Goal: Task Accomplishment & Management: Use online tool/utility

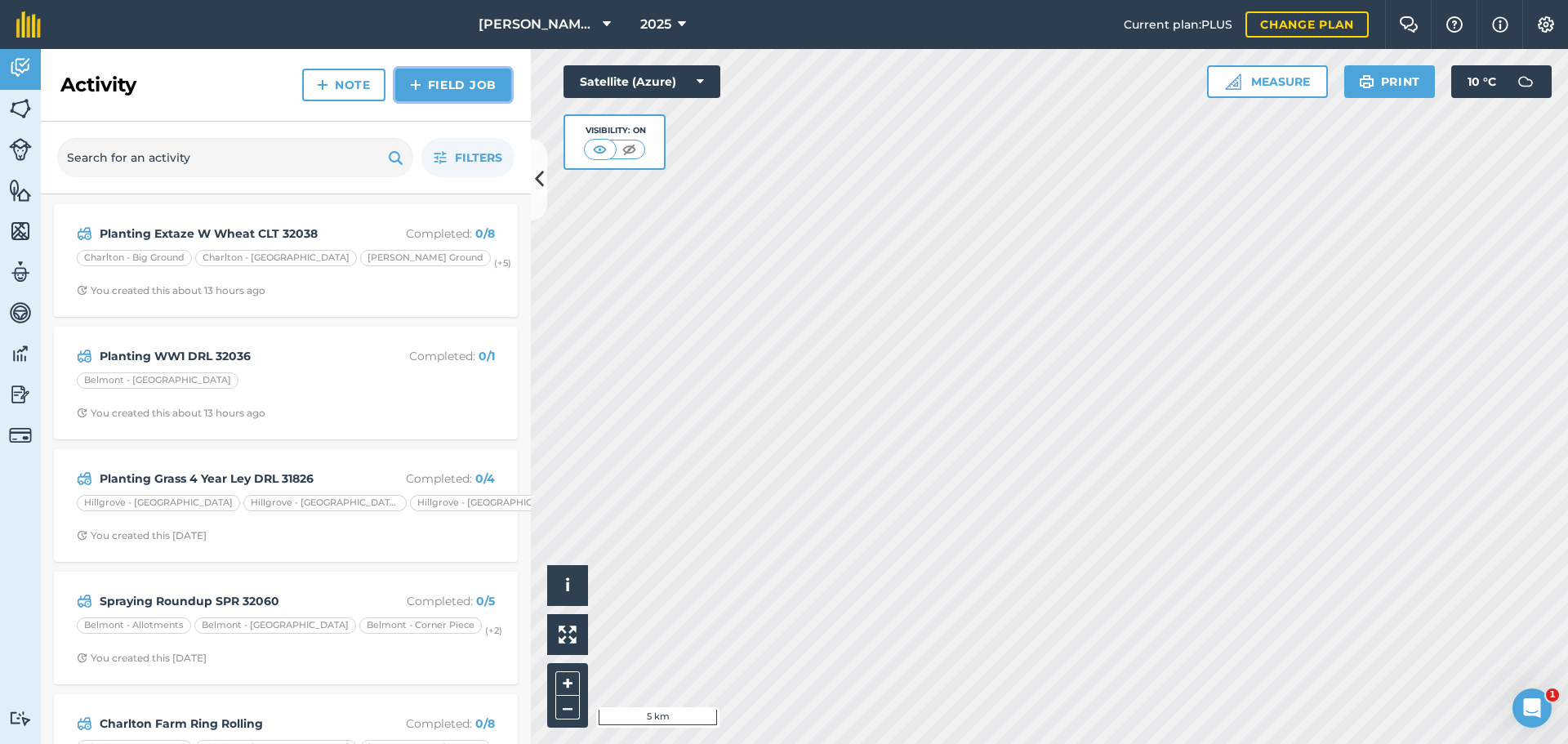
click at [456, 101] on link "Field Job" at bounding box center [453, 85] width 116 height 33
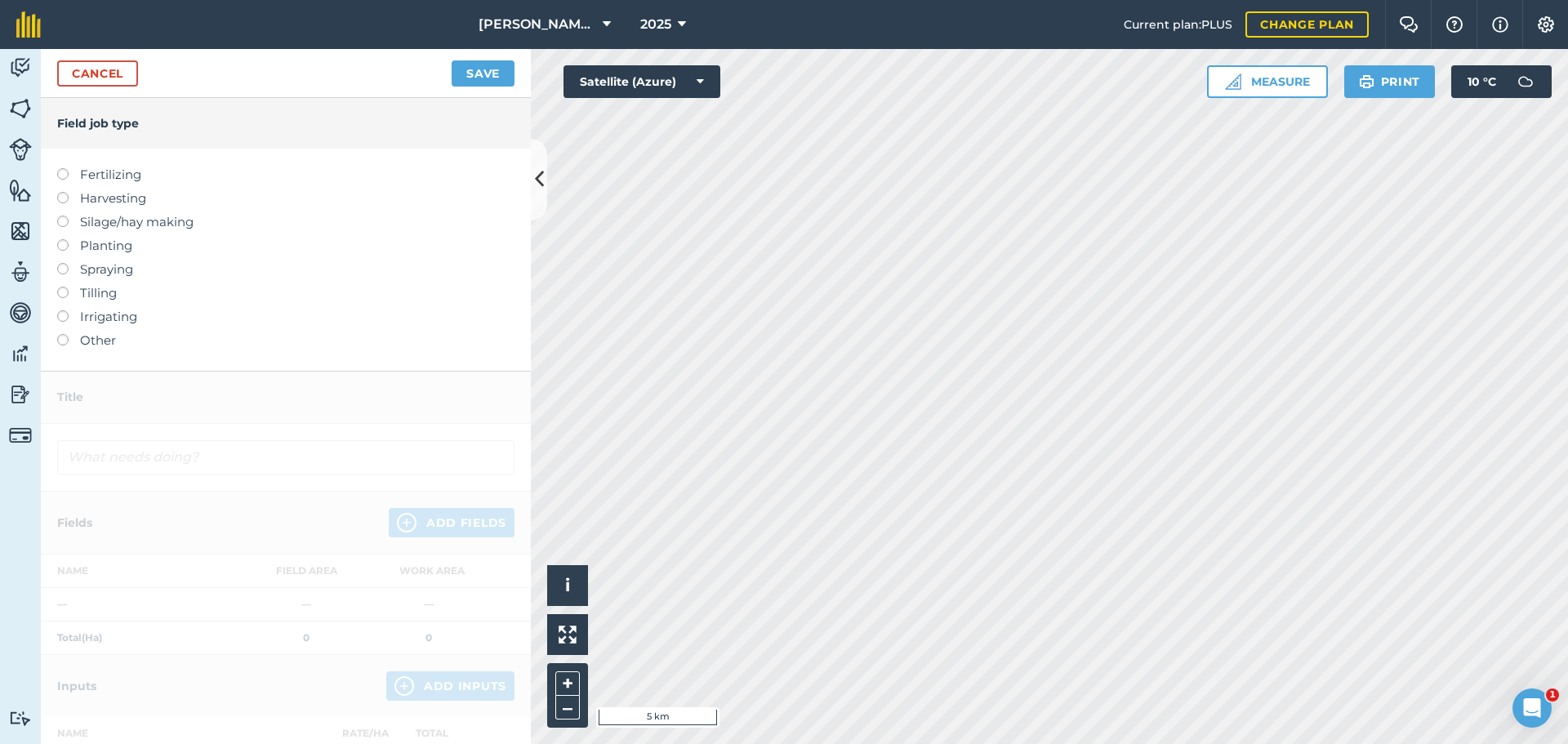
click at [68, 192] on label at bounding box center [68, 192] width 22 height 0
type input "Harvesting"
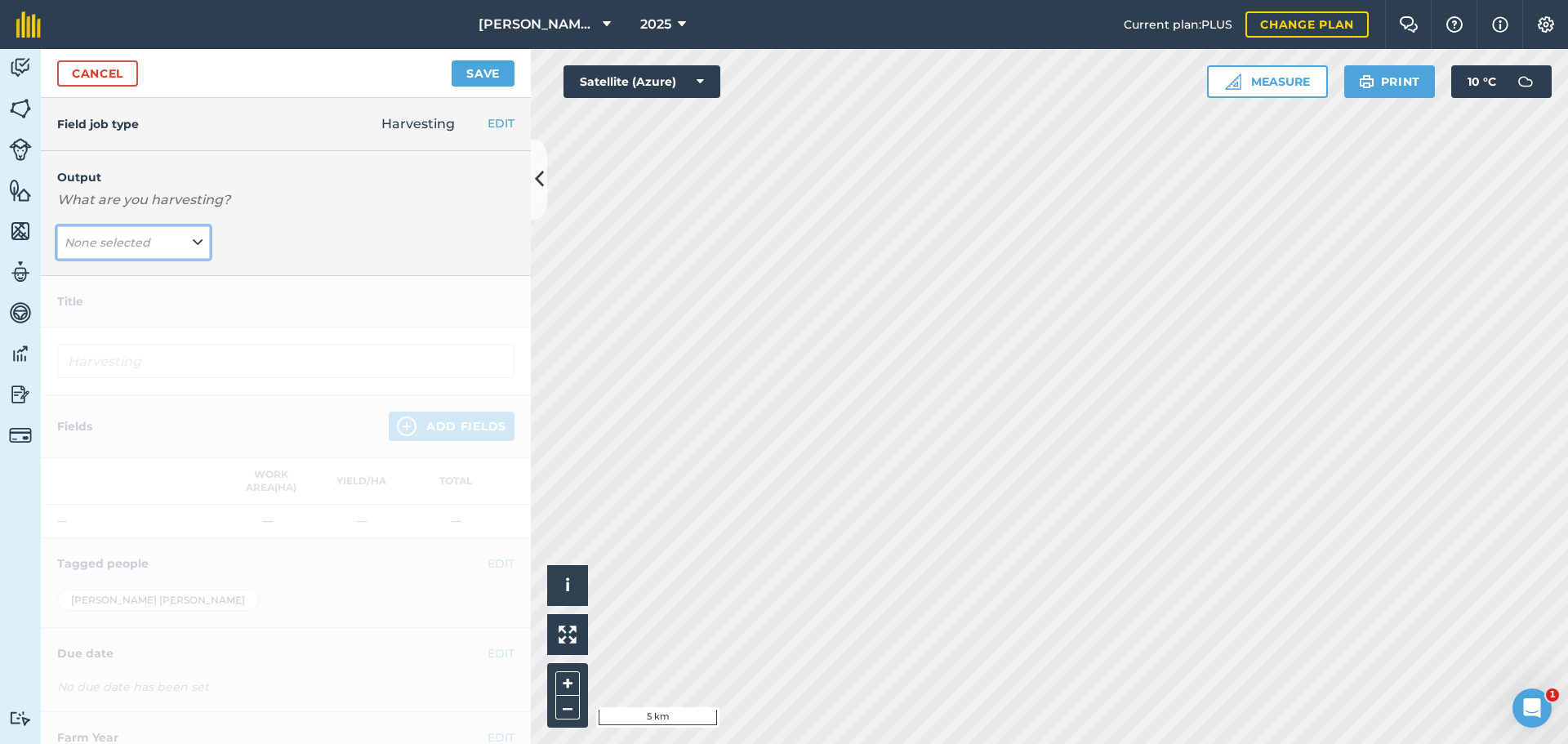
click at [168, 259] on button "None selected" at bounding box center [133, 242] width 153 height 33
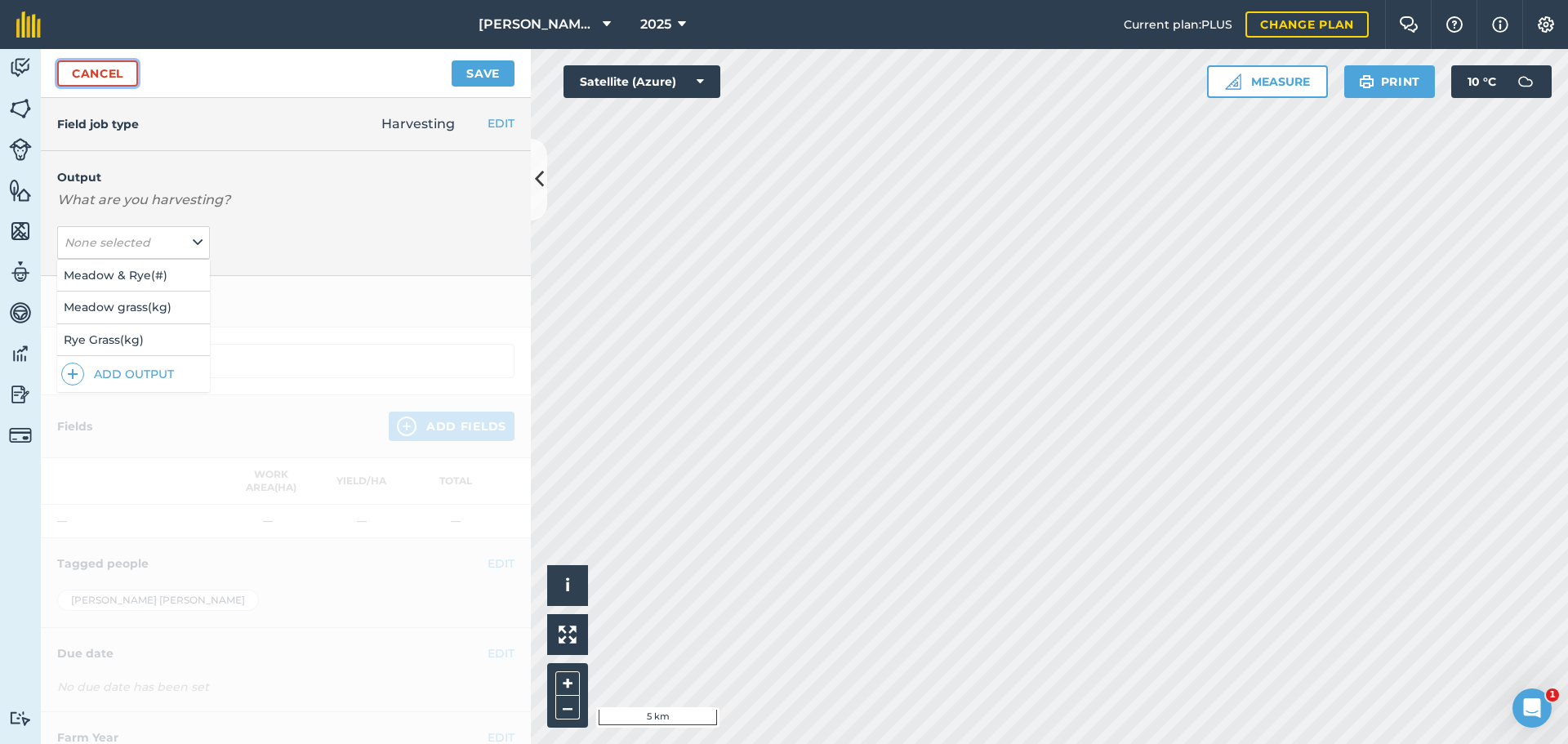
click at [125, 87] on link "Cancel" at bounding box center [97, 74] width 80 height 26
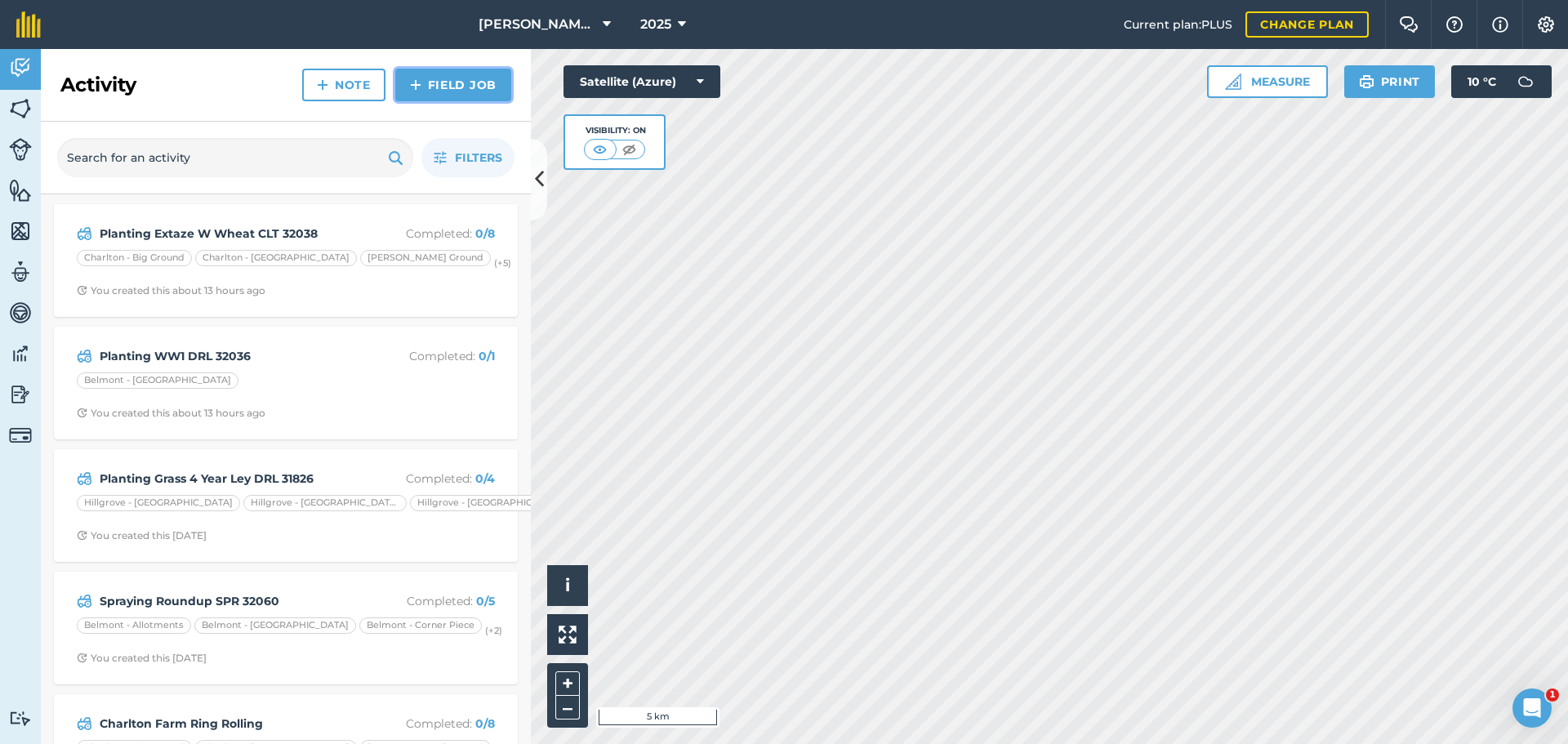
click at [406, 101] on link "Field Job" at bounding box center [453, 85] width 116 height 33
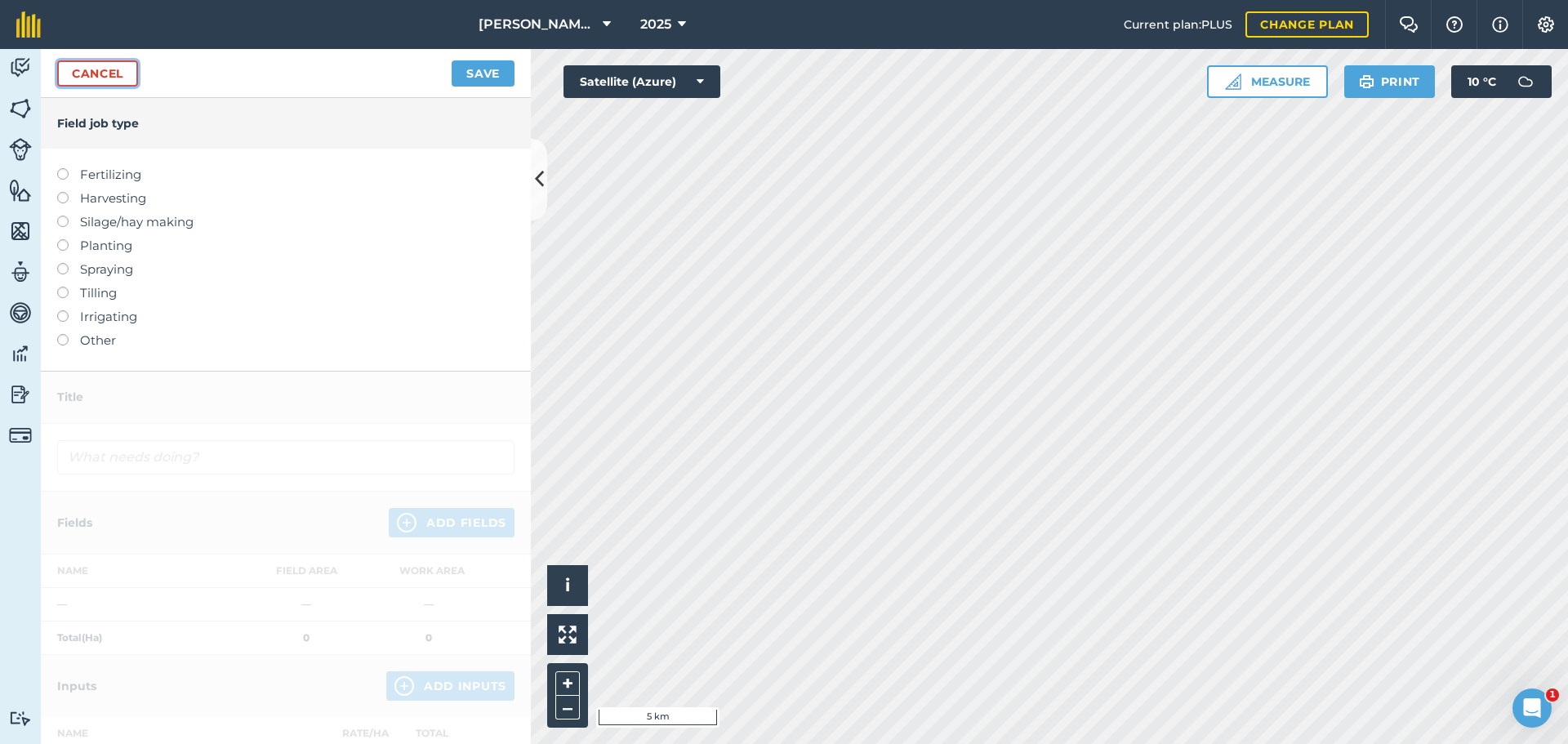
click at [125, 87] on link "Cancel" at bounding box center [97, 74] width 80 height 26
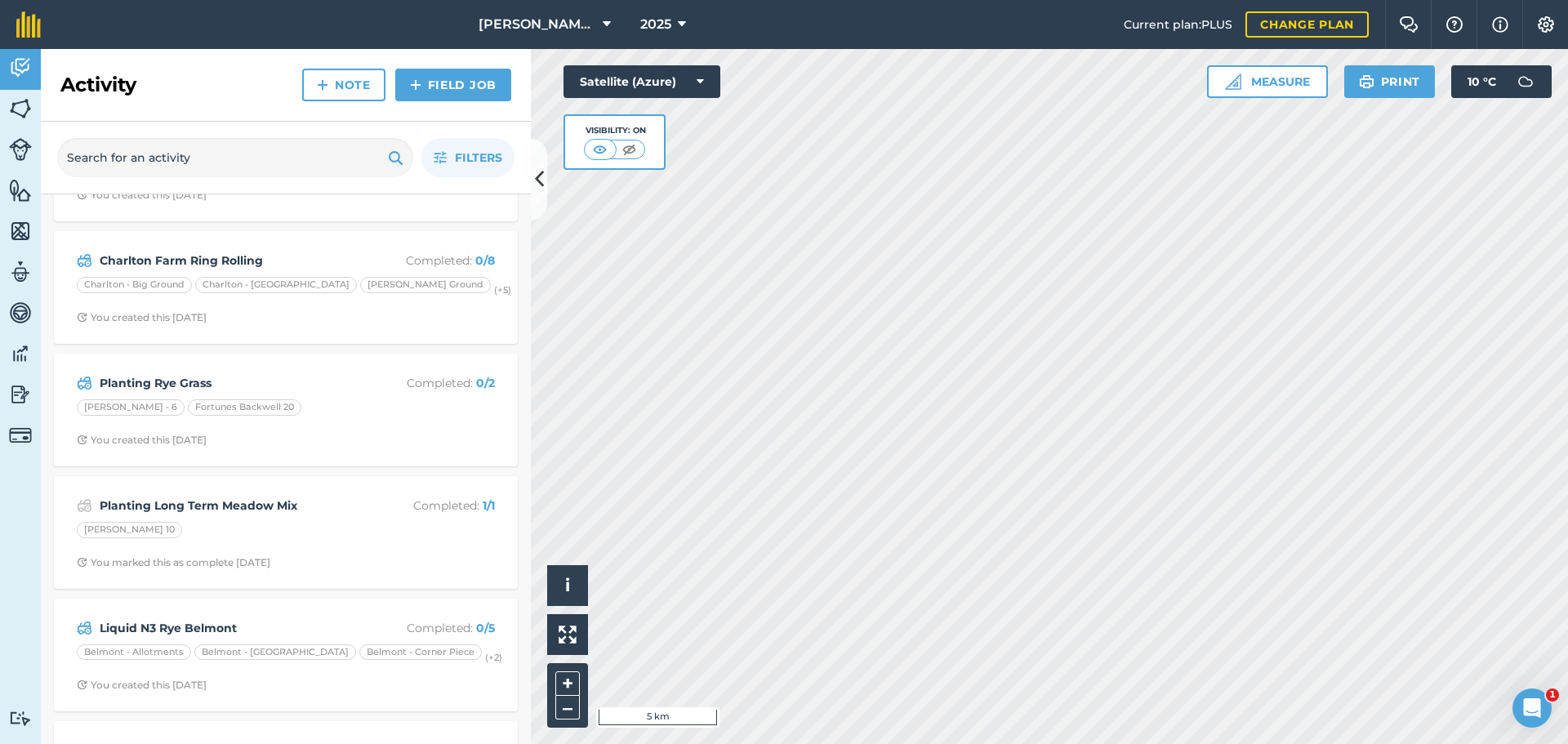
scroll to position [490, 0]
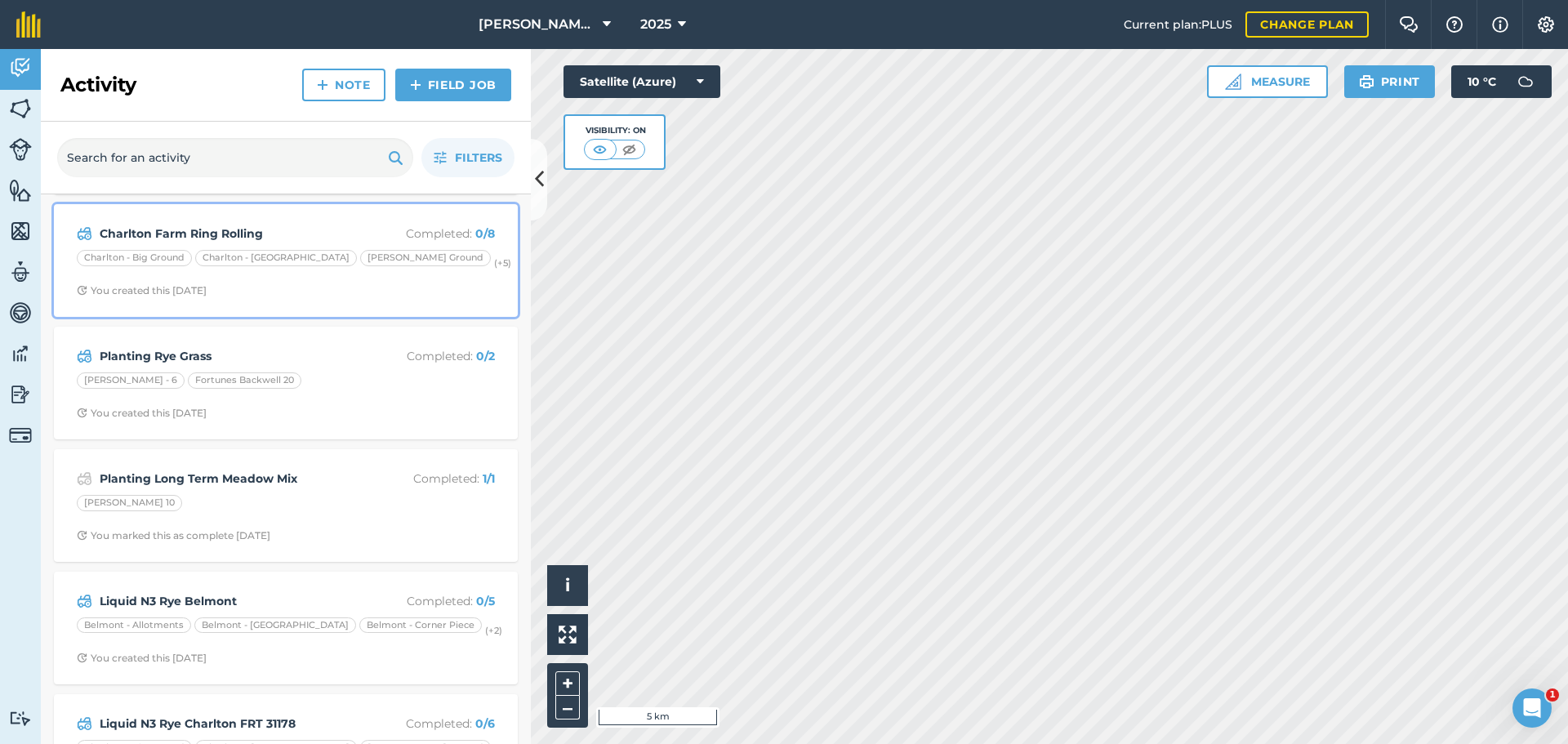
click at [357, 266] on div "Charlton - [GEOGRAPHIC_DATA]" at bounding box center [276, 258] width 162 height 16
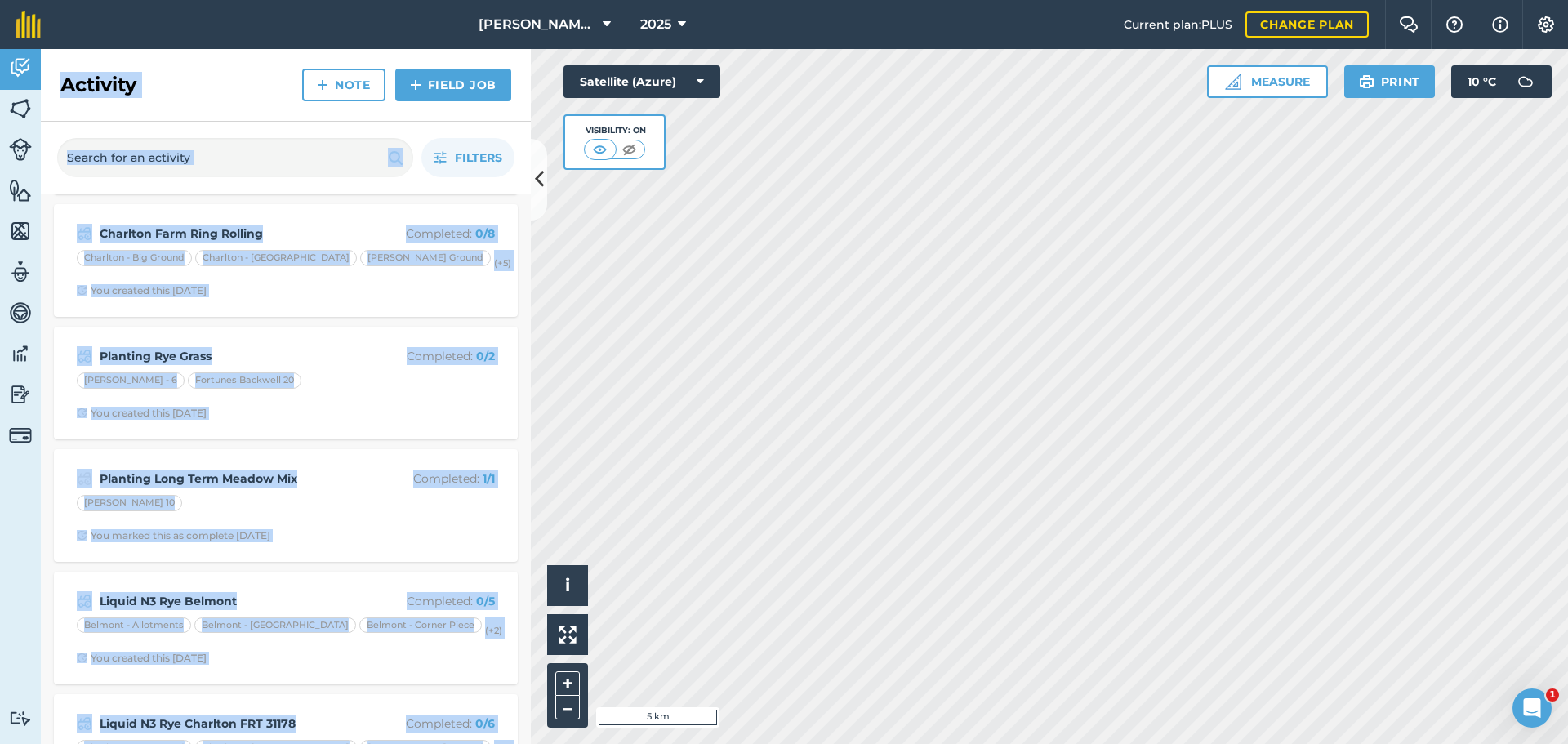
click at [370, 399] on div "Activity Note Field Job Filters Planting Extaze W Wheat CLT 32038 Completed : 0…" at bounding box center [286, 396] width 490 height 695
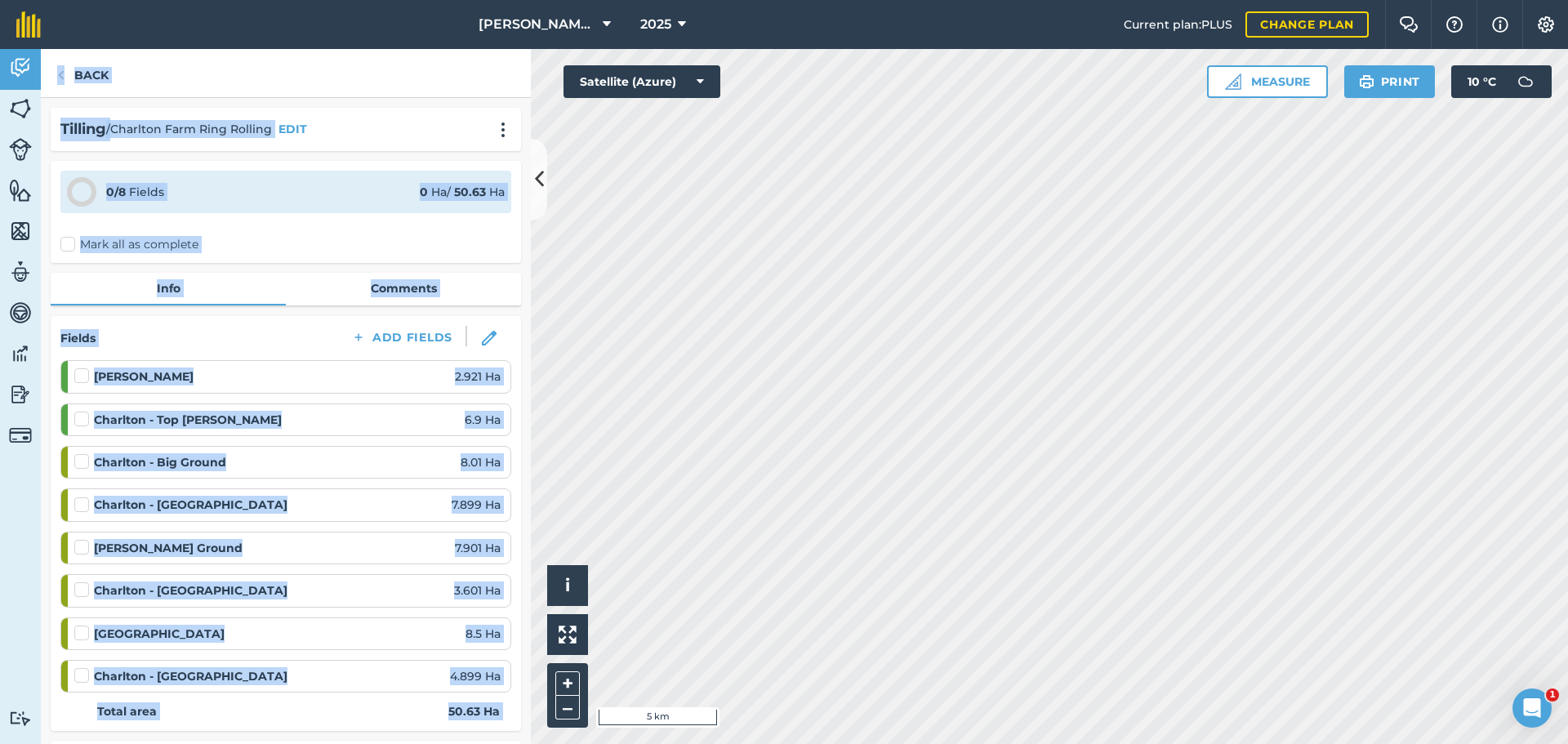
click at [431, 90] on div "Back" at bounding box center [286, 74] width 490 height 49
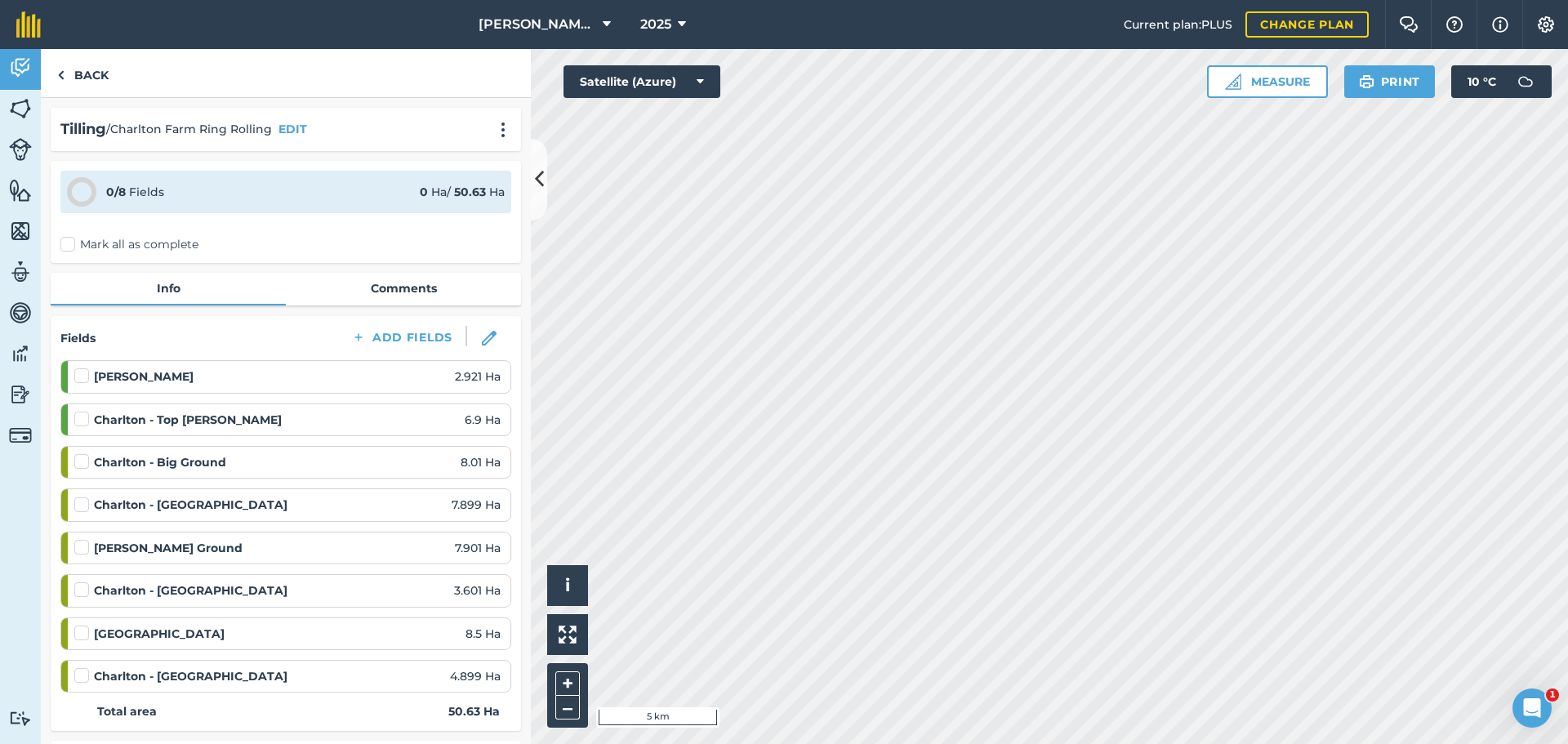
click at [476, 141] on div "Tilling / Charlton Farm Ring Rolling EDIT" at bounding box center [286, 129] width 451 height 23
click at [1353, 98] on button "Print" at bounding box center [1391, 82] width 92 height 33
